Goal: Find contact information: Find contact information

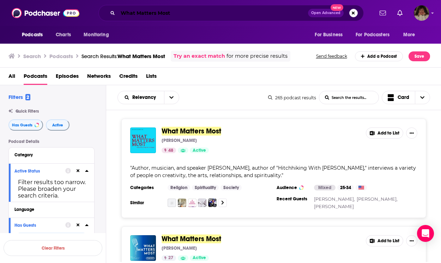
click at [246, 11] on input "What Matters Most" at bounding box center [213, 12] width 190 height 11
drag, startPoint x: 0, startPoint y: 0, endPoint x: 108, endPoint y: 9, distance: 108.6
click at [112, 12] on div "What Matters Most Open Advanced New" at bounding box center [230, 13] width 265 height 16
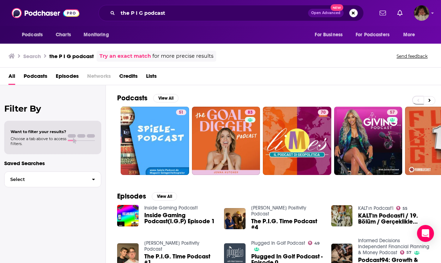
click at [36, 76] on span "Podcasts" at bounding box center [36, 77] width 24 height 14
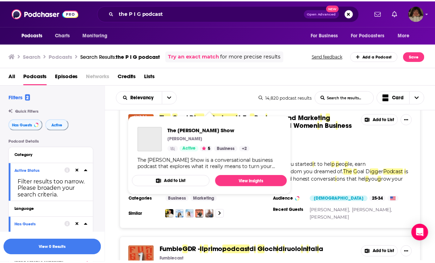
scroll to position [366, 0]
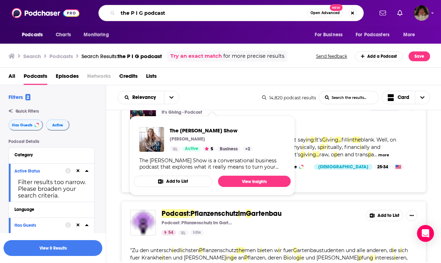
click at [121, 9] on input "the P I G podcast" at bounding box center [212, 12] width 189 height 11
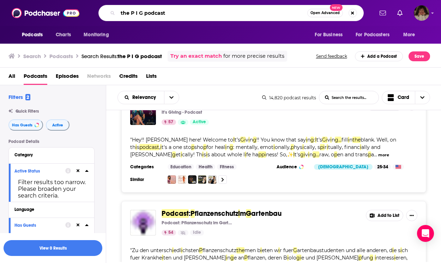
type input "j"
type input "call of the day"
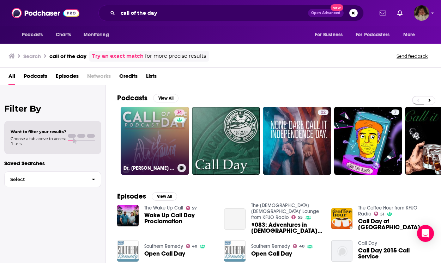
click at [160, 139] on link "74 Dr. [PERSON_NAME] Call of the Day" at bounding box center [155, 141] width 68 height 68
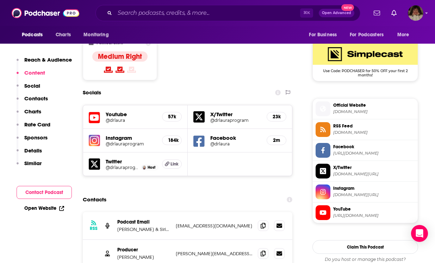
scroll to position [595, 0]
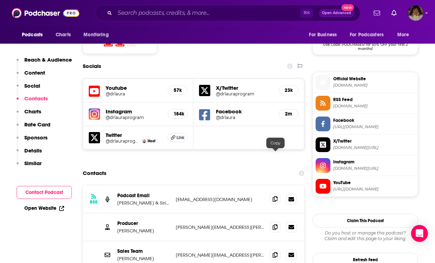
click at [276, 196] on icon at bounding box center [275, 199] width 5 height 6
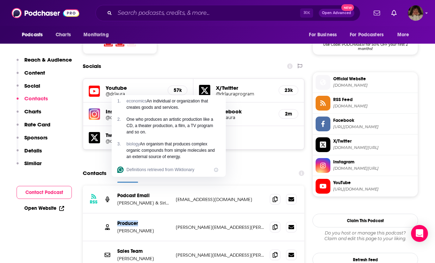
click at [229, 241] on div "Sales Team [PERSON_NAME] [PERSON_NAME][EMAIL_ADDRESS][PERSON_NAME][DOMAIN_NAME]…" at bounding box center [194, 255] width 222 height 28
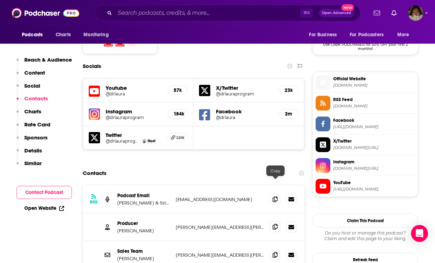
click at [274, 224] on icon at bounding box center [275, 227] width 5 height 6
click at [275, 224] on icon at bounding box center [275, 227] width 5 height 6
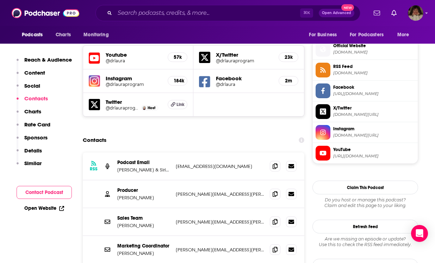
scroll to position [631, 0]
